Goal: Transaction & Acquisition: Purchase product/service

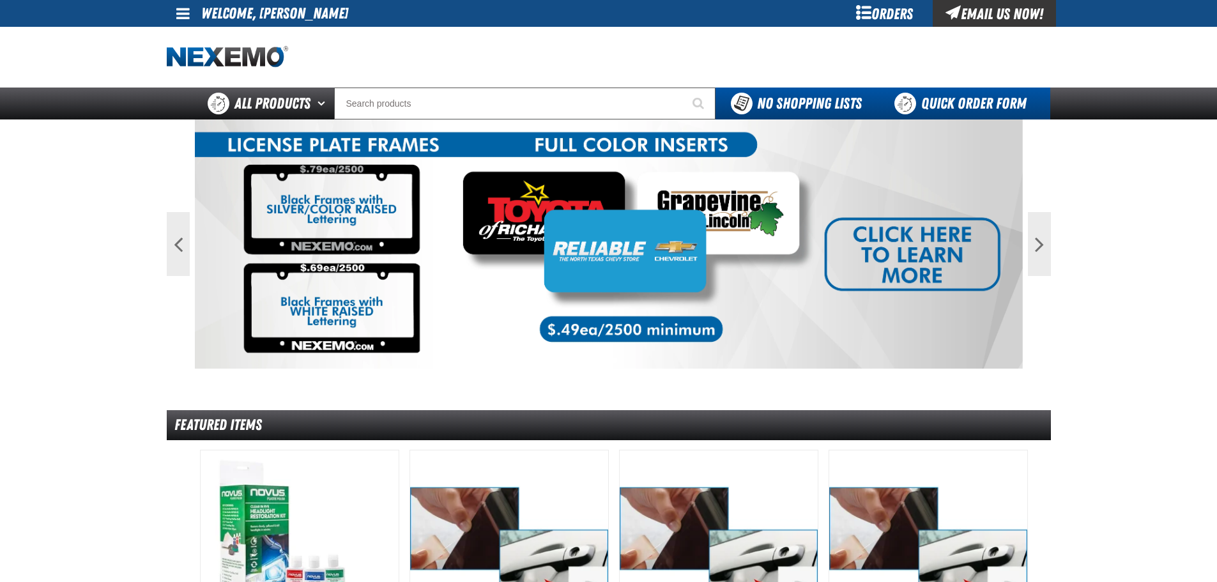
click at [929, 107] on link "Quick Order Form" at bounding box center [963, 103] width 173 height 32
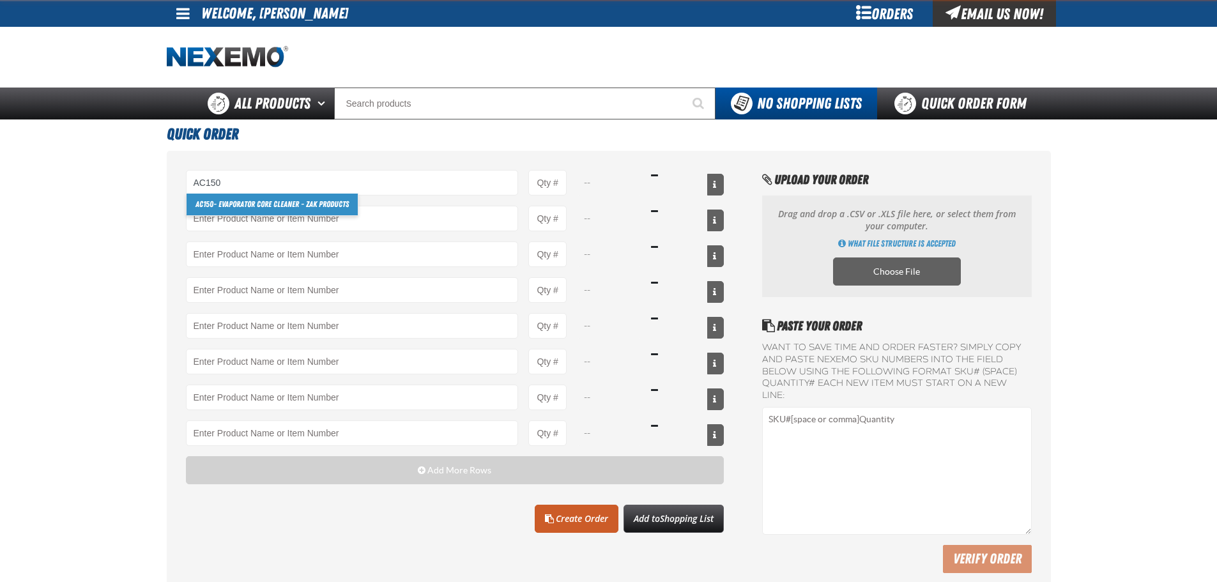
click at [296, 203] on link "AC150 - Evaporator Core Cleaner - ZAK Products" at bounding box center [271, 204] width 171 height 22
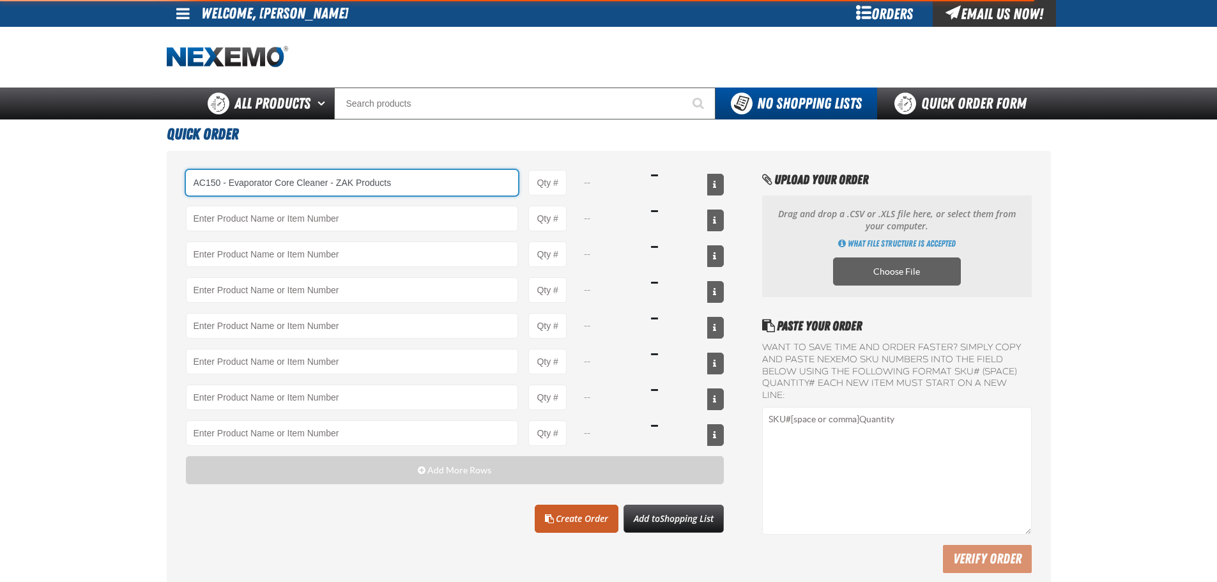
type input "AC150 - Evaporator Core Cleaner - ZAK Products"
type input "1"
select select "can"
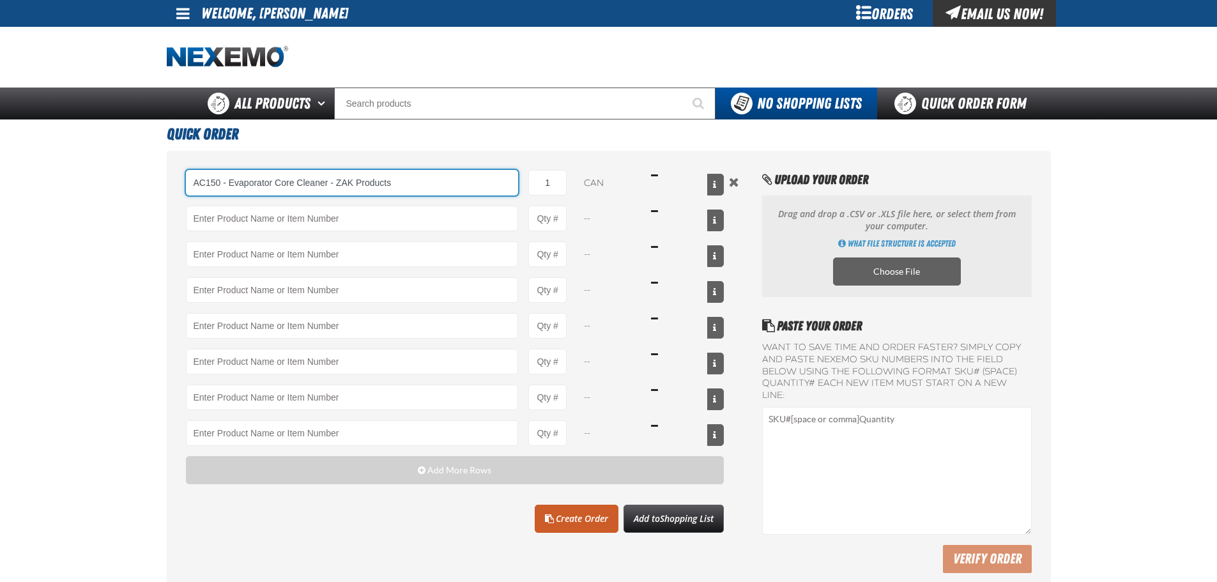
click at [354, 183] on input "AC150 - Evaporator Core Cleaner - ZAK Products" at bounding box center [352, 183] width 333 height 26
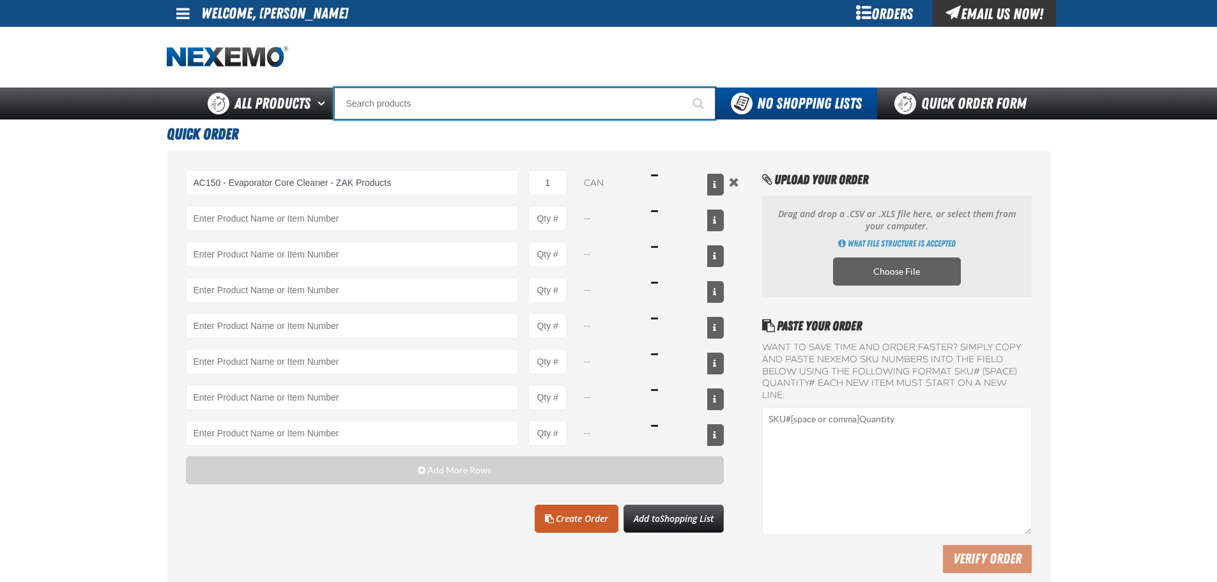
click at [372, 100] on input "Search" at bounding box center [524, 103] width 381 height 32
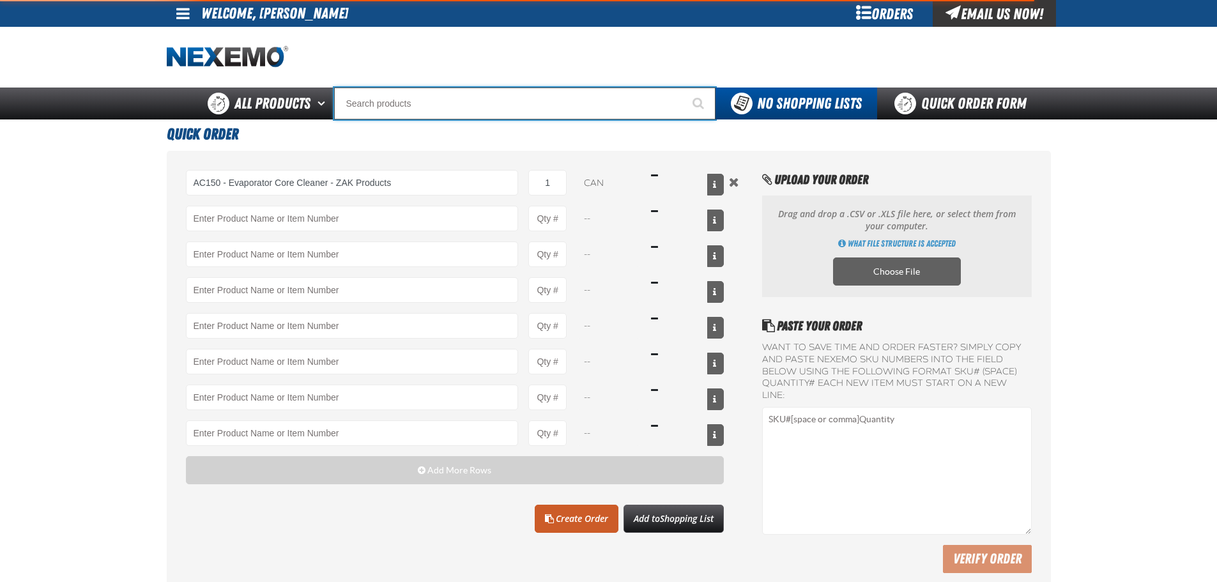
type input "AC150 - Evaporator Core Cleaner - ZAK Products"
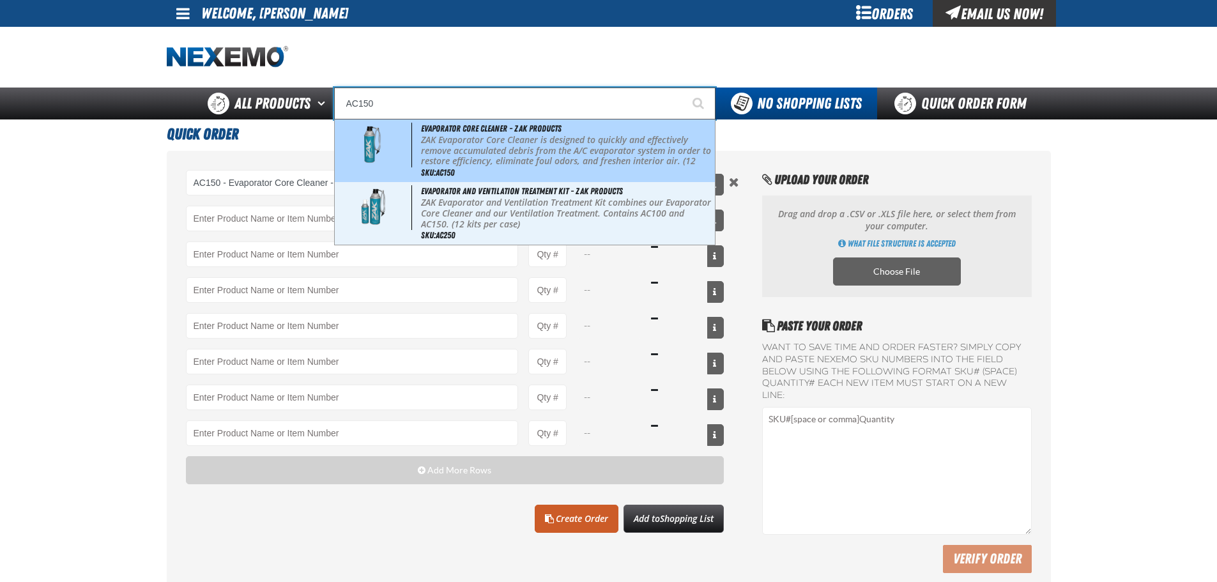
click at [429, 126] on span "Evaporator Core Cleaner - ZAK Products" at bounding box center [491, 128] width 140 height 10
type input "Evaporator Core Cleaner - ZAK Products"
